Goal: Navigation & Orientation: Find specific page/section

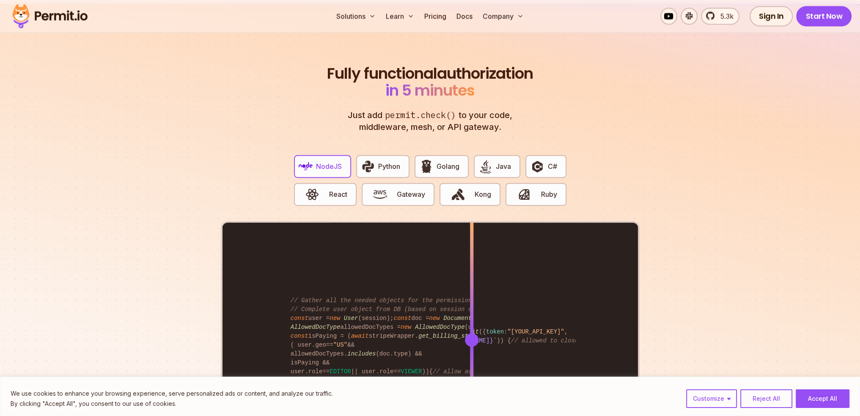
scroll to position [1607, 0]
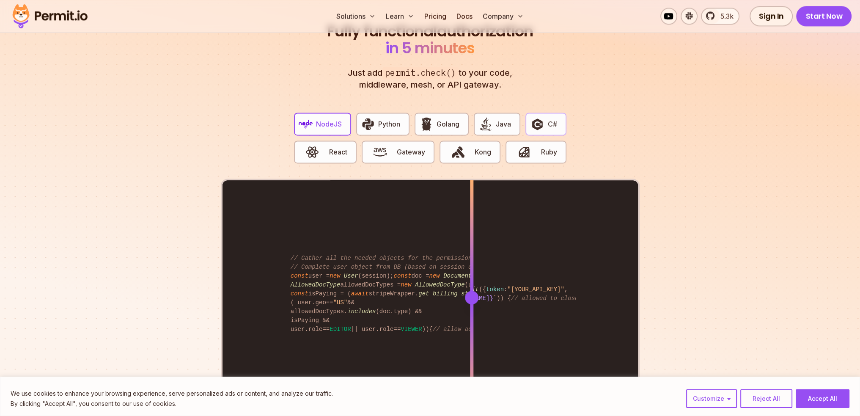
click at [545, 117] on span "button" at bounding box center [537, 124] width 15 height 14
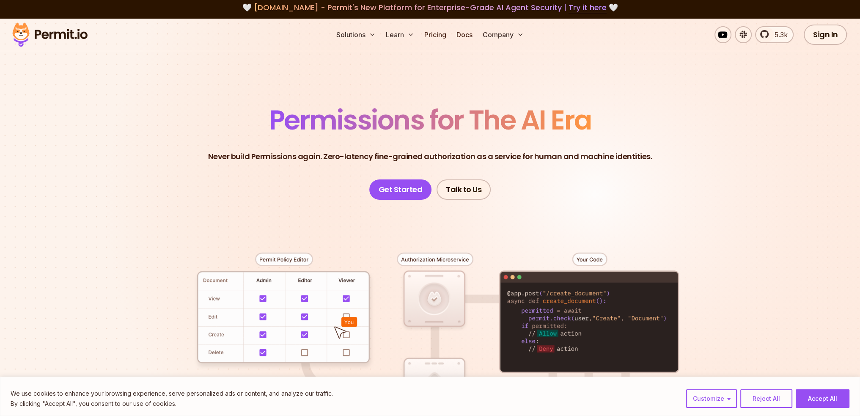
scroll to position [0, 0]
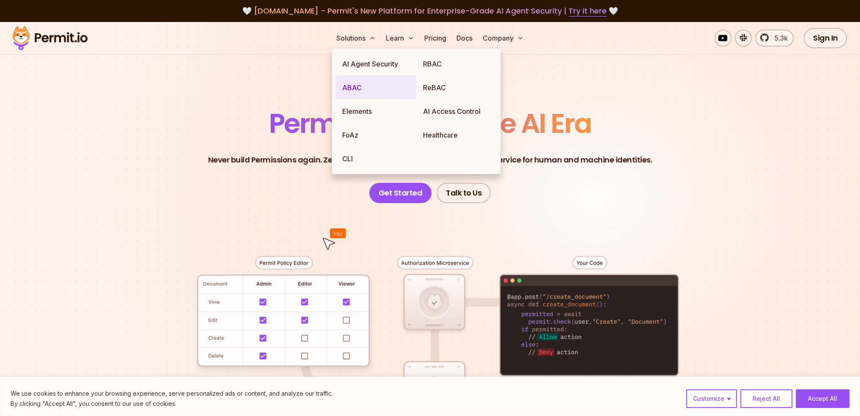
click at [364, 84] on link "ABAC" at bounding box center [375, 88] width 81 height 24
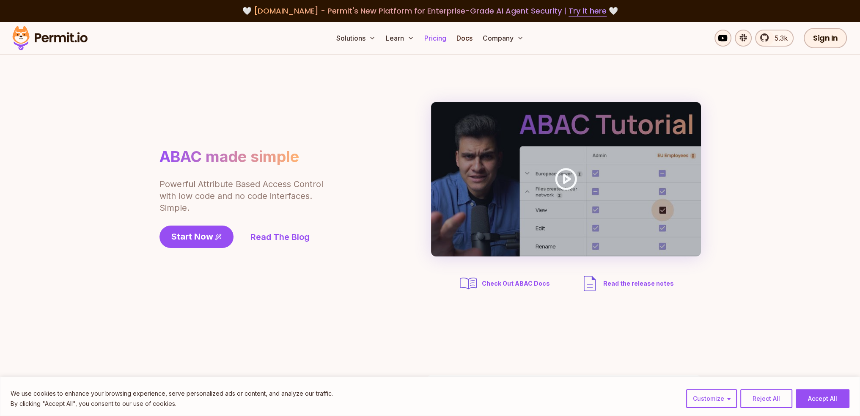
click at [432, 38] on link "Pricing" at bounding box center [435, 38] width 29 height 17
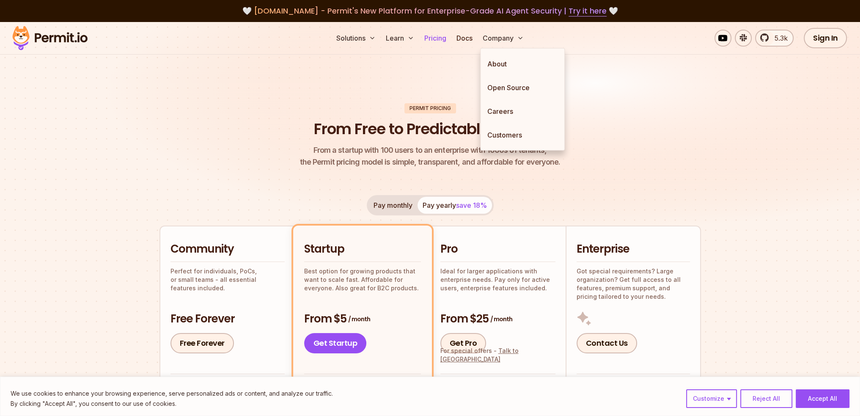
click at [430, 42] on link "Pricing" at bounding box center [435, 38] width 29 height 17
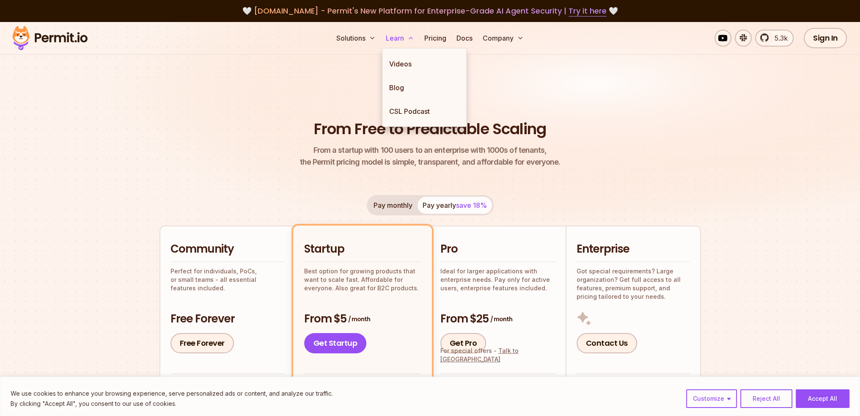
click at [389, 44] on button "Learn" at bounding box center [399, 38] width 35 height 17
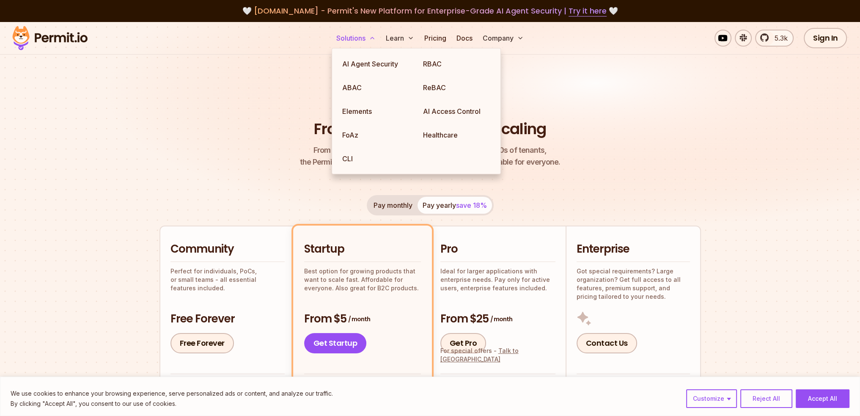
click at [359, 46] on button "Solutions" at bounding box center [356, 38] width 46 height 17
click at [355, 89] on link "ABAC" at bounding box center [375, 88] width 81 height 24
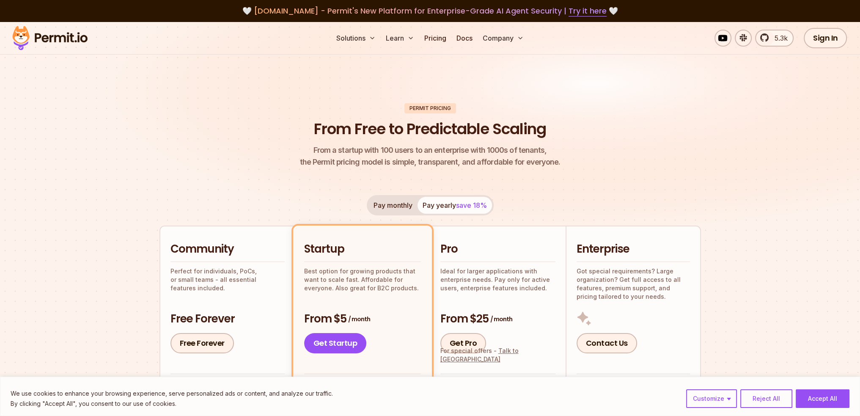
drag, startPoint x: 257, startPoint y: 116, endPoint x: 262, endPoint y: 113, distance: 5.9
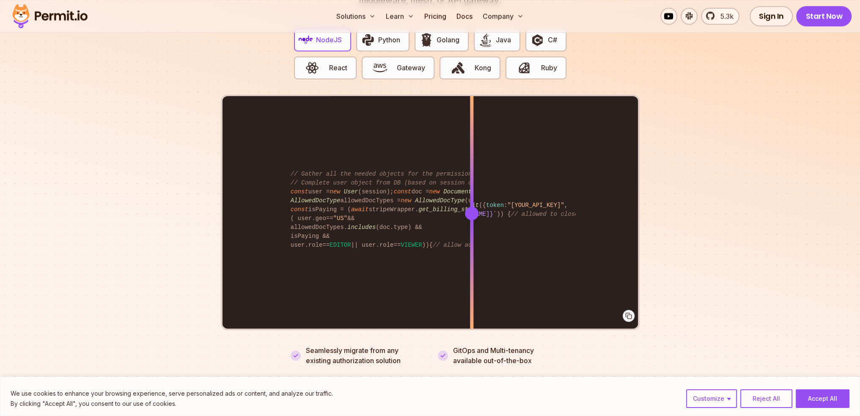
scroll to position [1692, 0]
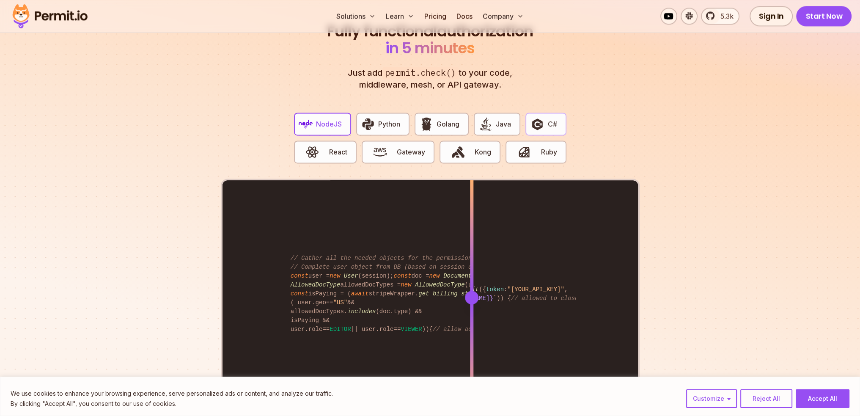
click at [543, 117] on img "button" at bounding box center [537, 124] width 14 height 14
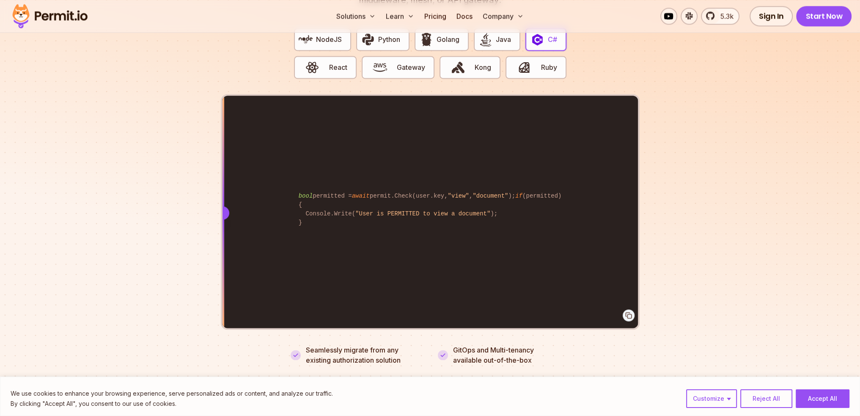
drag, startPoint x: 472, startPoint y: 206, endPoint x: 160, endPoint y: 194, distance: 312.0
click at [161, 196] on section "Fully functional authorization in 5 minutes Just add permit.check() to your cod…" at bounding box center [430, 141] width 860 height 528
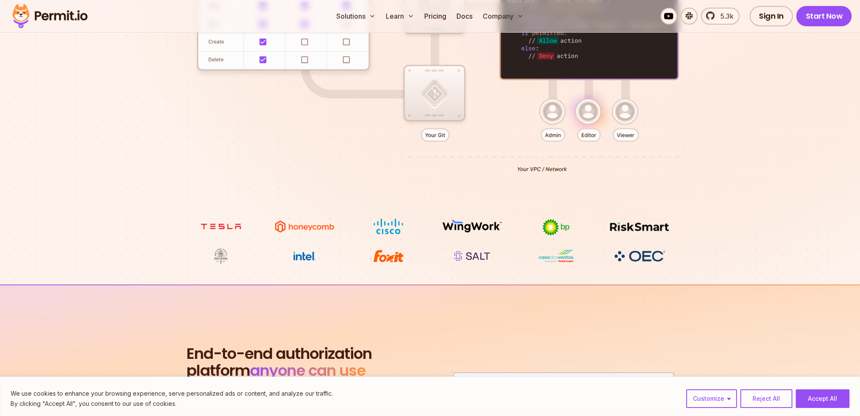
scroll to position [0, 0]
